Goal: Information Seeking & Learning: Learn about a topic

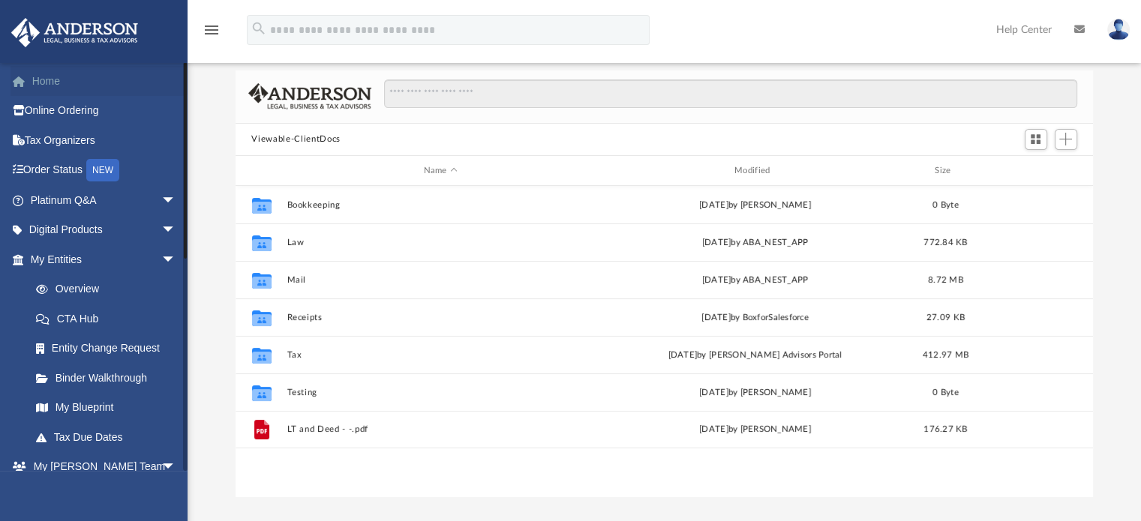
scroll to position [329, 846]
click at [52, 81] on link "Home" at bounding box center [104, 81] width 188 height 30
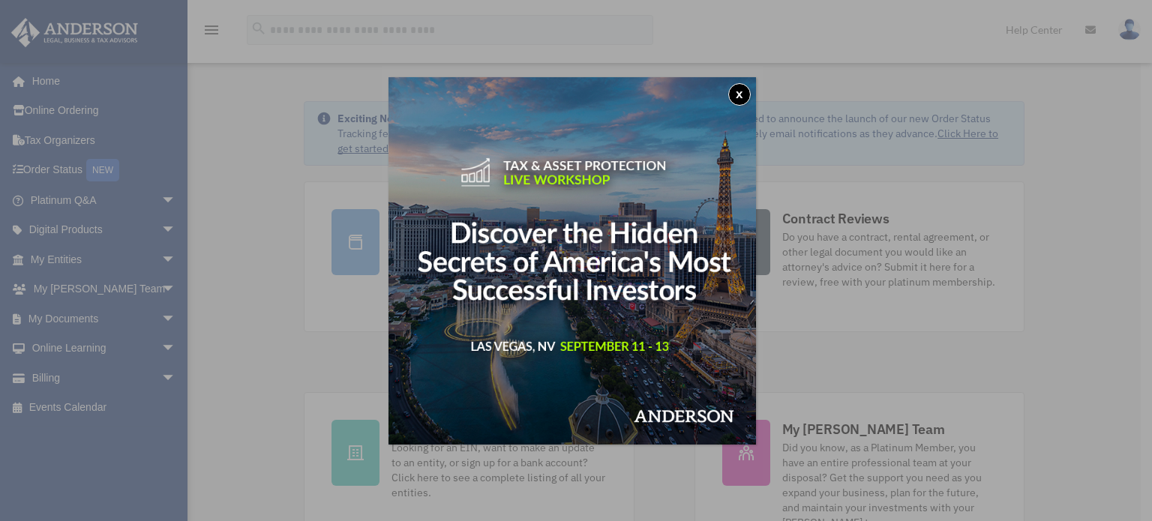
click at [747, 91] on button "x" at bounding box center [739, 94] width 22 height 22
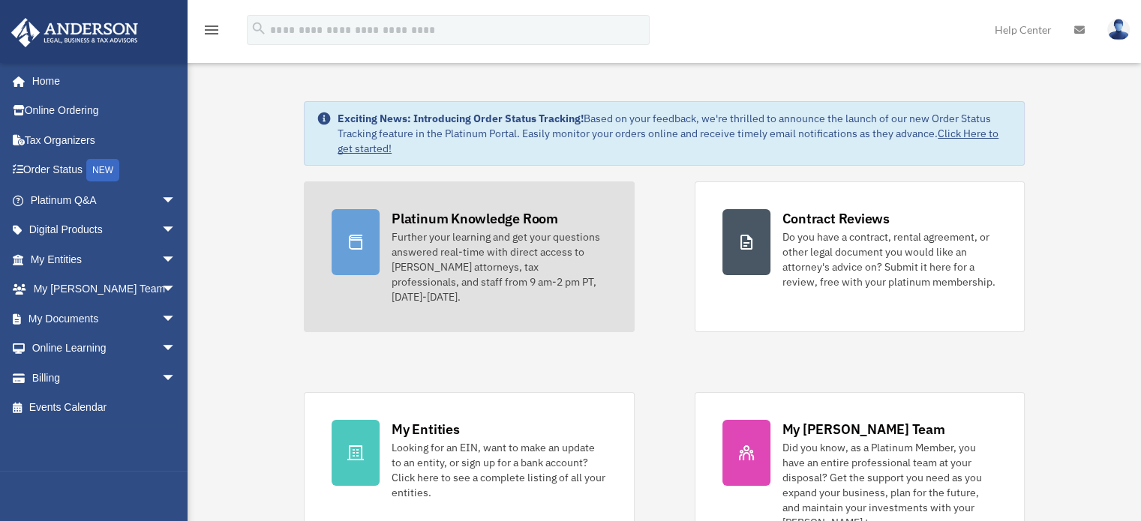
click at [484, 271] on div "Further your learning and get your questions answered real-time with direct acc…" at bounding box center [498, 266] width 214 height 75
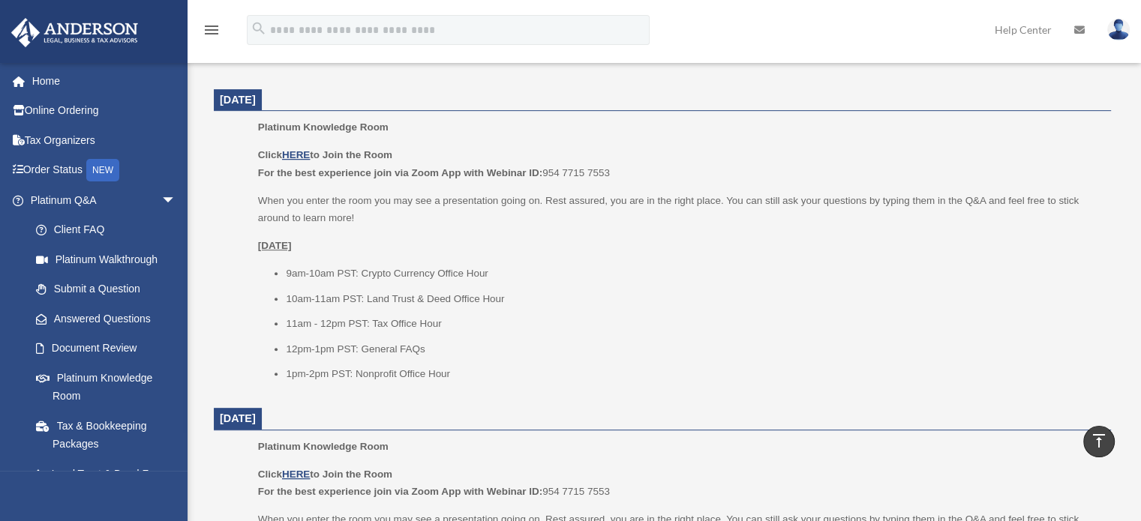
scroll to position [600, 0]
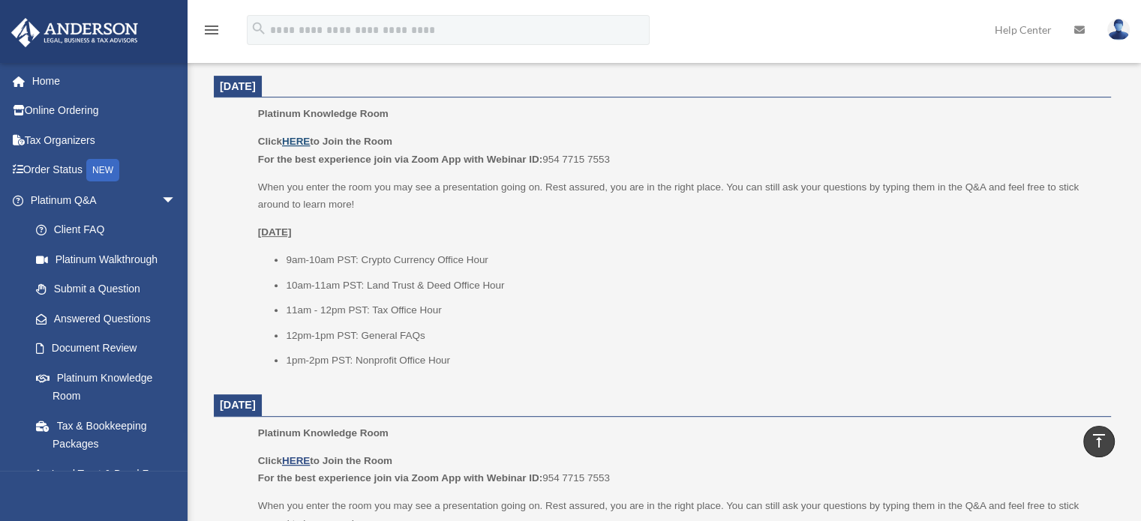
click at [303, 142] on u "HERE" at bounding box center [296, 141] width 28 height 11
